Goal: Information Seeking & Learning: Learn about a topic

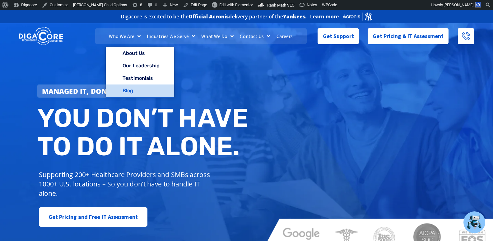
click at [129, 89] on link "Blog" at bounding box center [140, 90] width 68 height 12
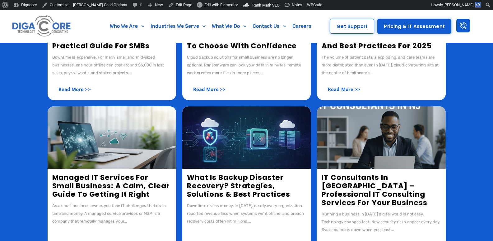
scroll to position [280, 0]
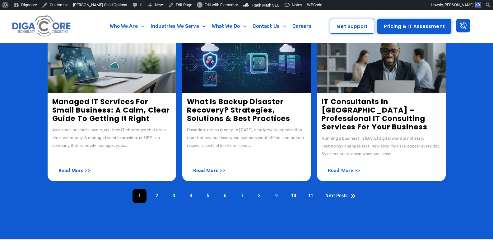
click at [392, 112] on link "IT Consultants in [GEOGRAPHIC_DATA] – Professional IT Consulting Services for Y…" at bounding box center [375, 113] width 106 height 35
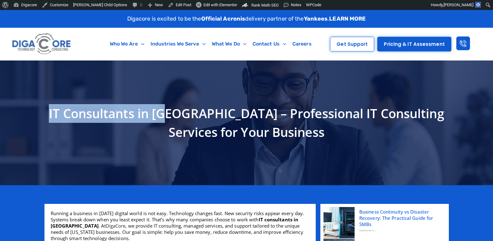
copy h1 "IT Consultants in [GEOGRAPHIC_DATA]"
drag, startPoint x: 167, startPoint y: 113, endPoint x: 50, endPoint y: 115, distance: 117.0
click at [50, 115] on h1 "IT Consultants in [GEOGRAPHIC_DATA] – Professional IT Consulting Services for Y…" at bounding box center [247, 122] width 398 height 37
